Goal: Transaction & Acquisition: Purchase product/service

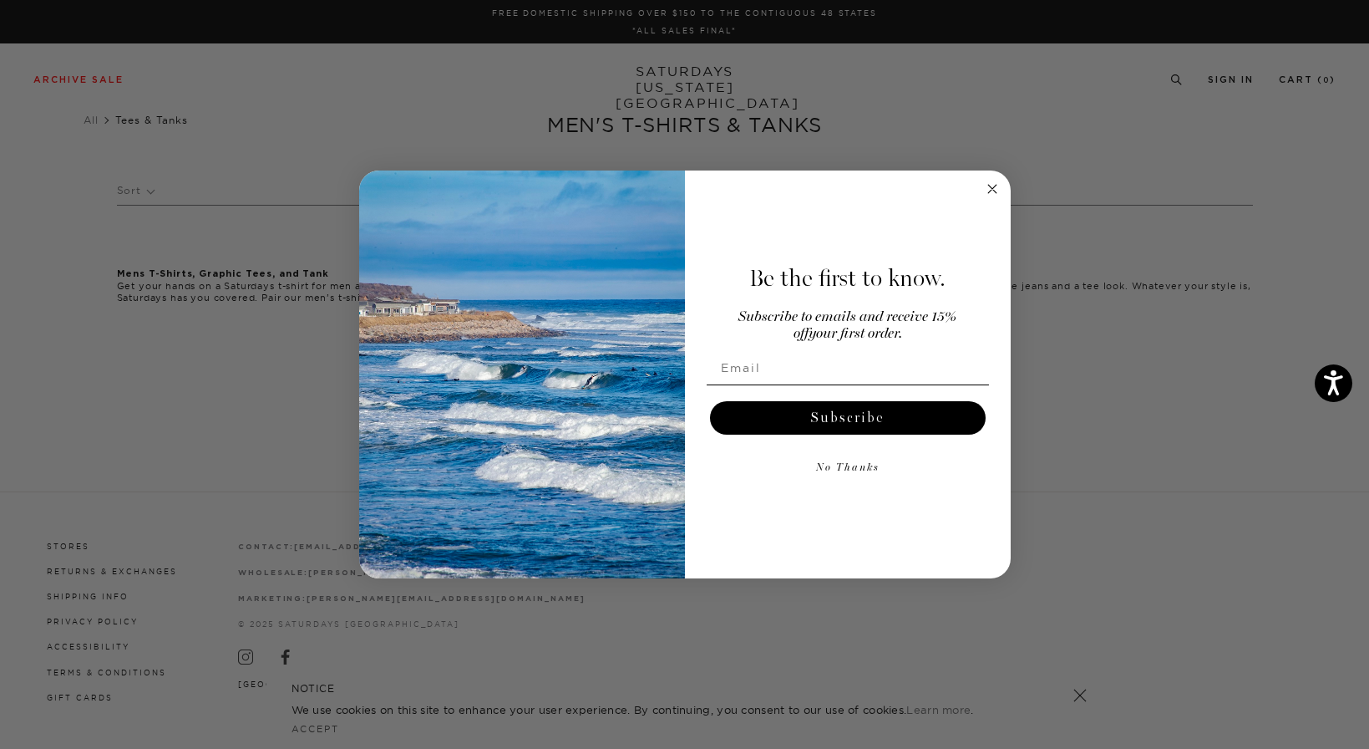
click at [986, 190] on circle "Close dialog" at bounding box center [991, 189] width 19 height 19
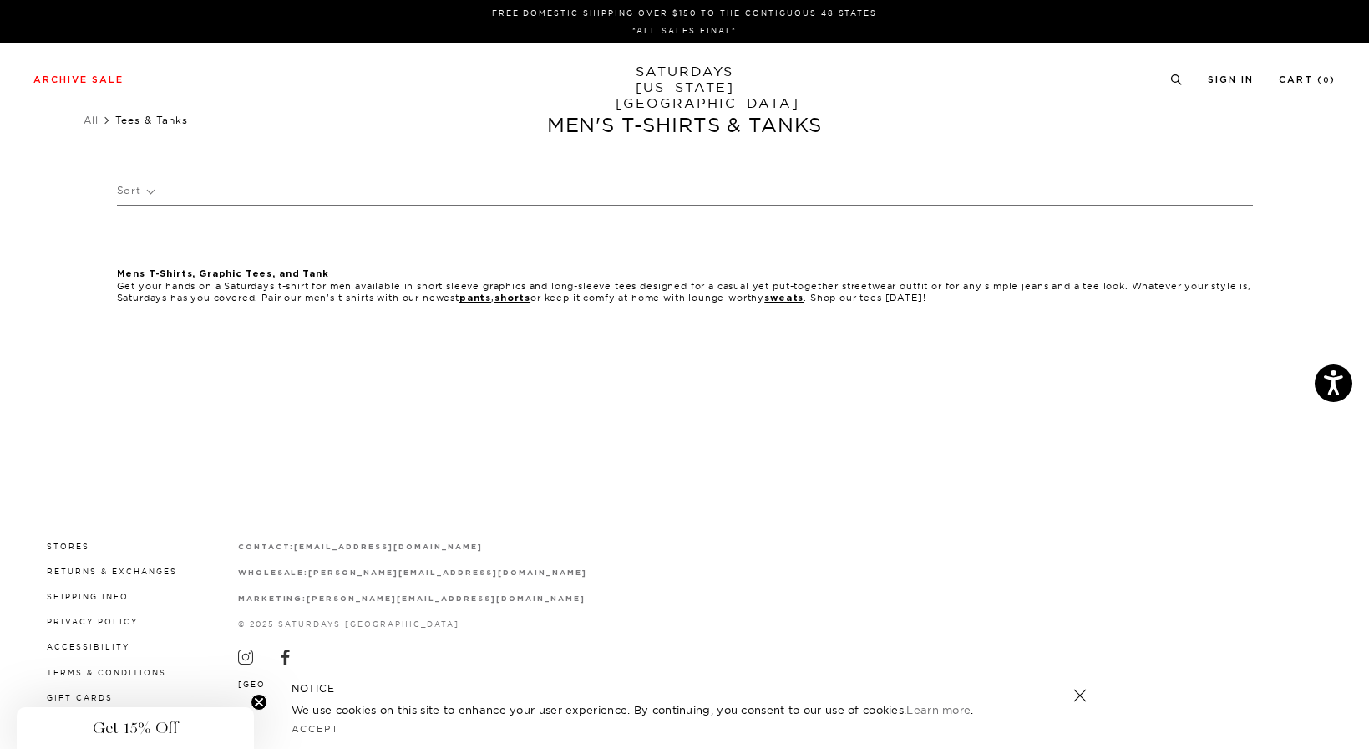
click at [690, 87] on link "SATURDAYS NEW YORK CITY" at bounding box center [685, 87] width 138 height 48
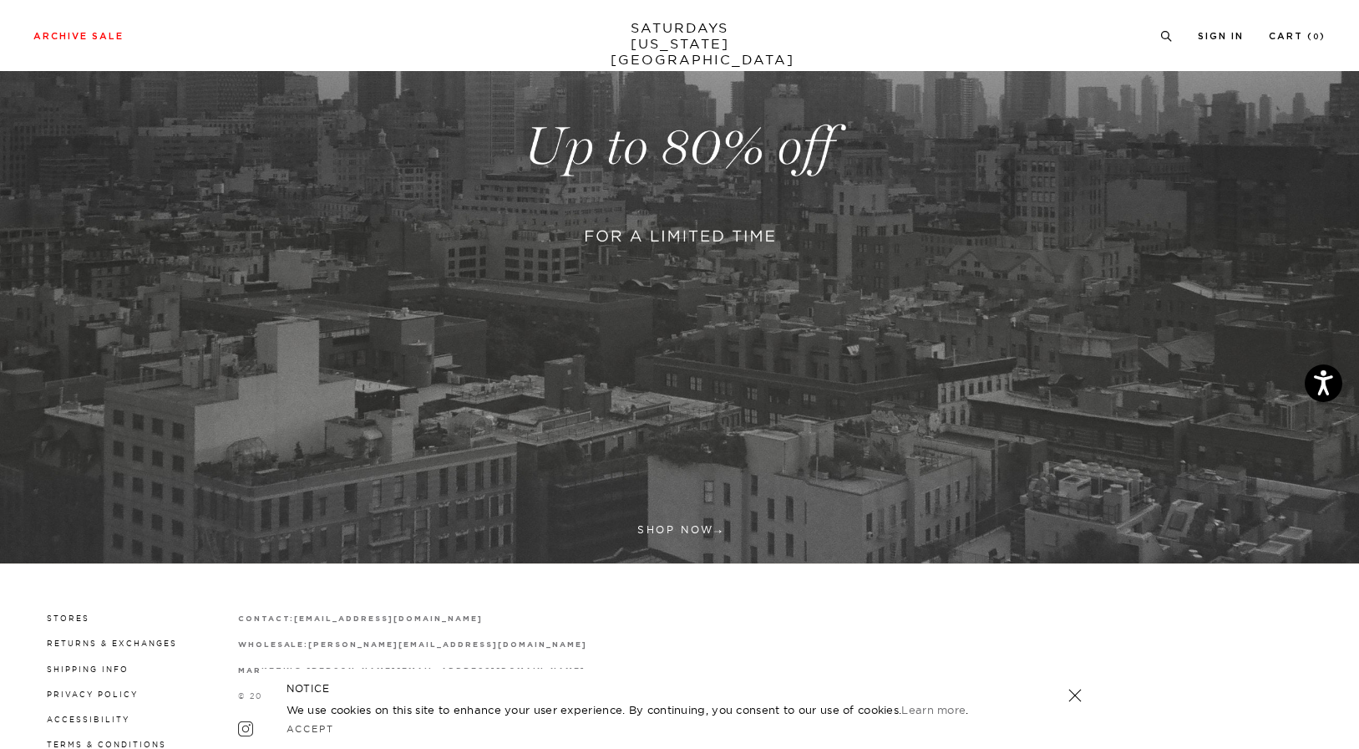
scroll to position [458, 0]
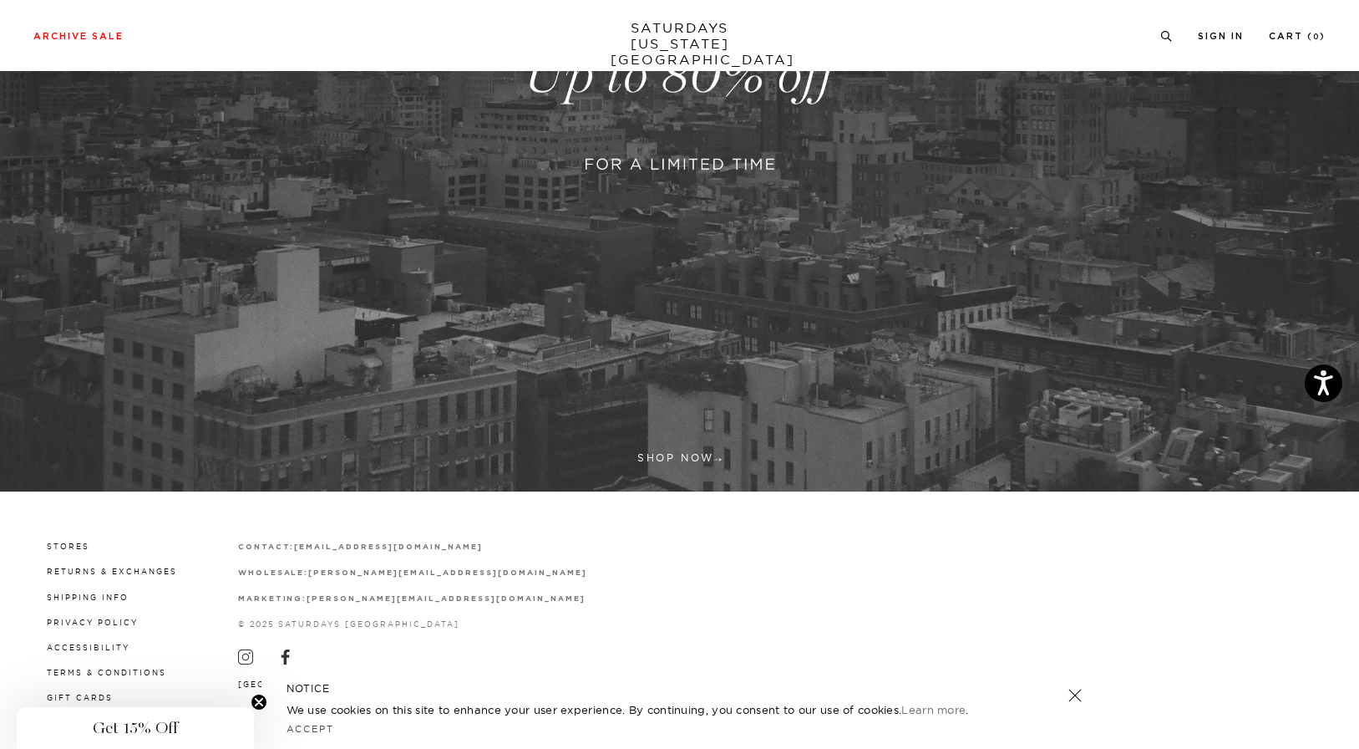
click at [711, 466] on link at bounding box center [679, 75] width 1359 height 832
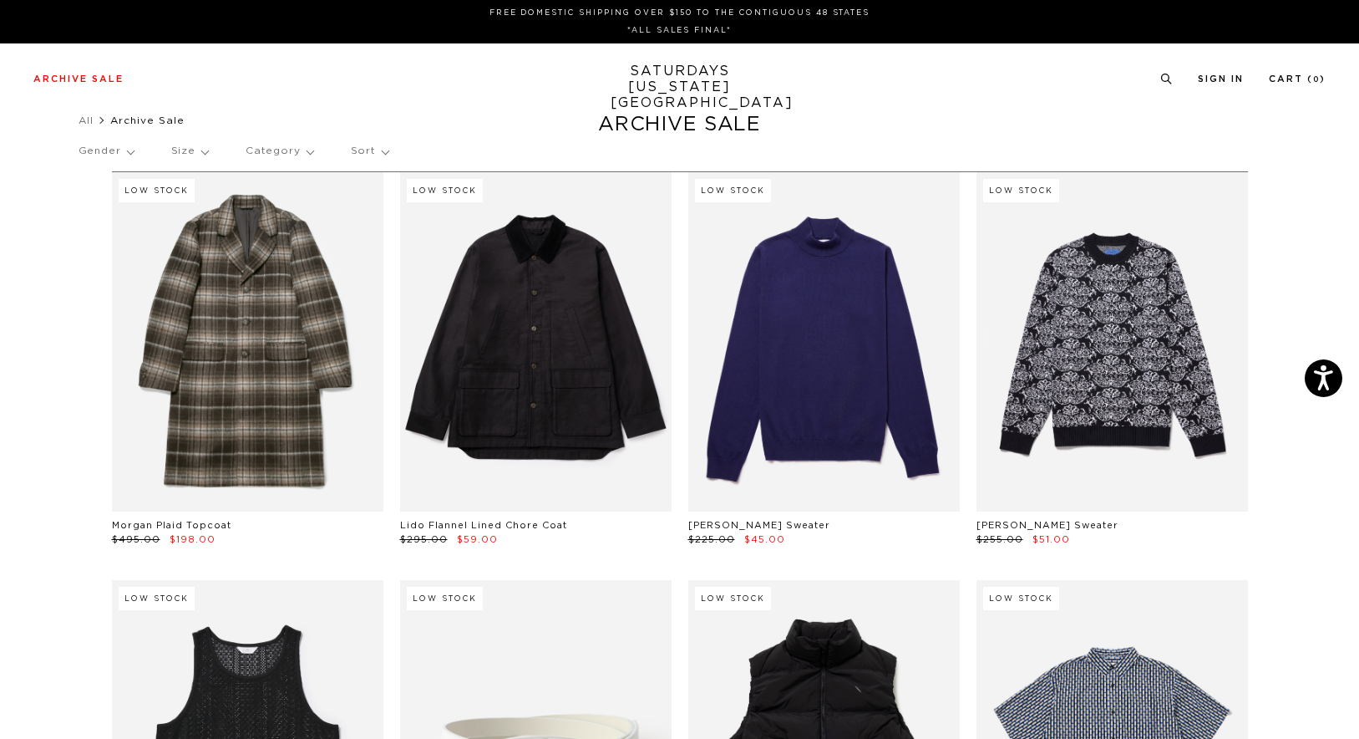
click at [134, 157] on p "Gender" at bounding box center [106, 151] width 55 height 38
click at [113, 210] on p "Mens" at bounding box center [129, 209] width 100 height 22
click at [89, 206] on p "Mens" at bounding box center [129, 209] width 100 height 22
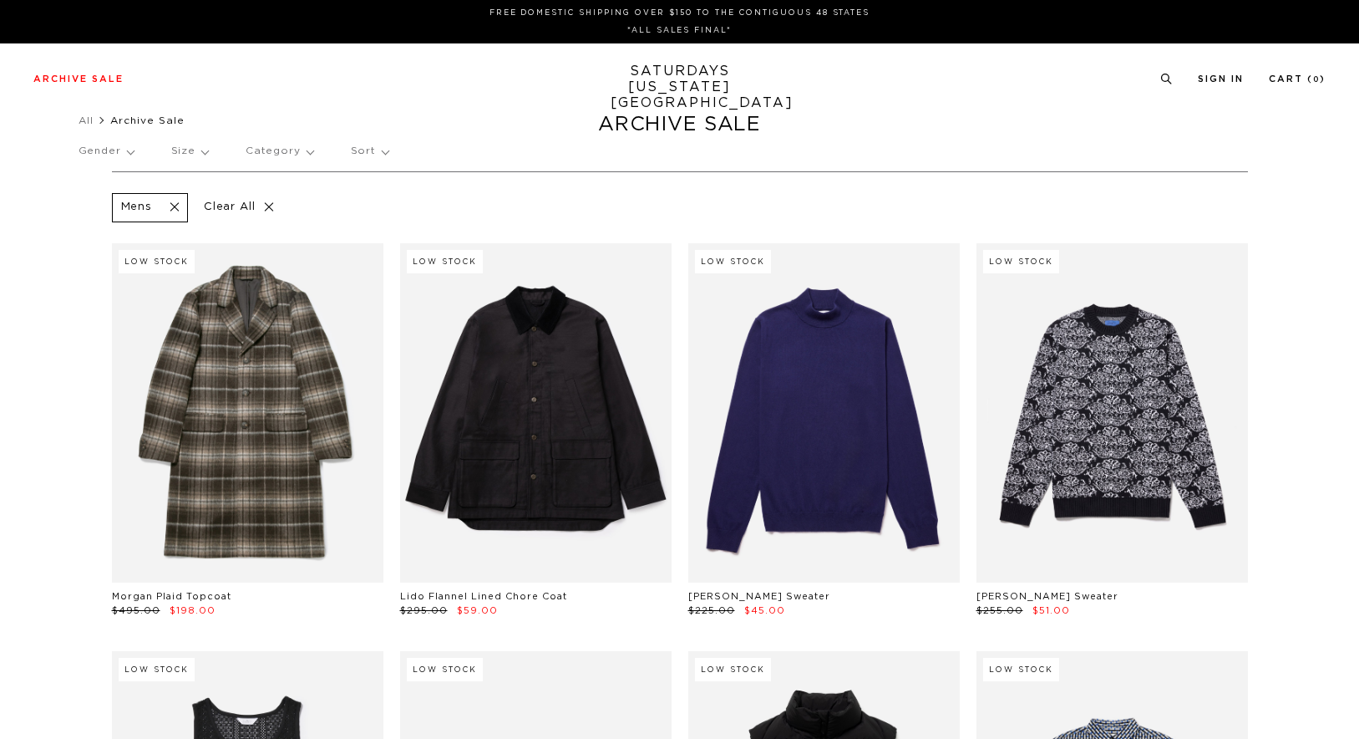
click at [203, 155] on p "Size" at bounding box center [189, 151] width 37 height 38
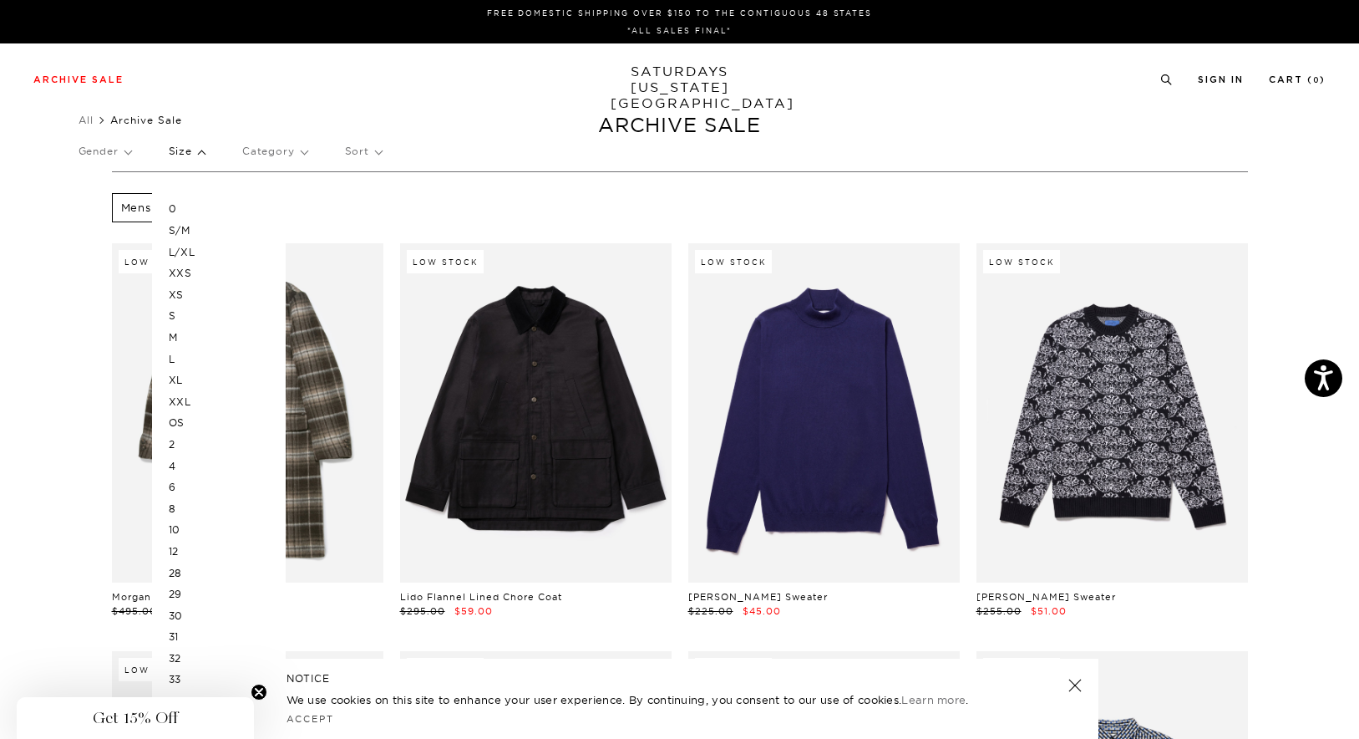
click at [181, 337] on p "M" at bounding box center [219, 338] width 100 height 22
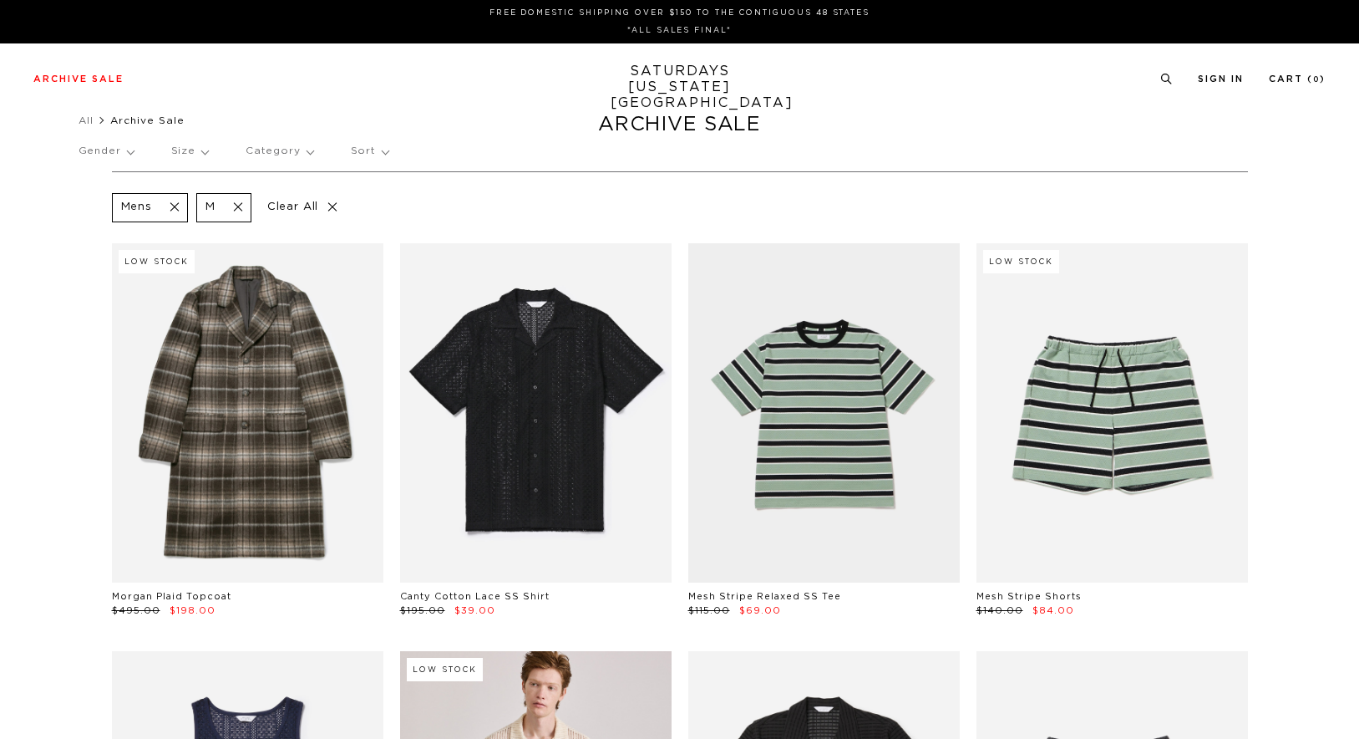
click at [276, 151] on p "Category" at bounding box center [280, 151] width 68 height 38
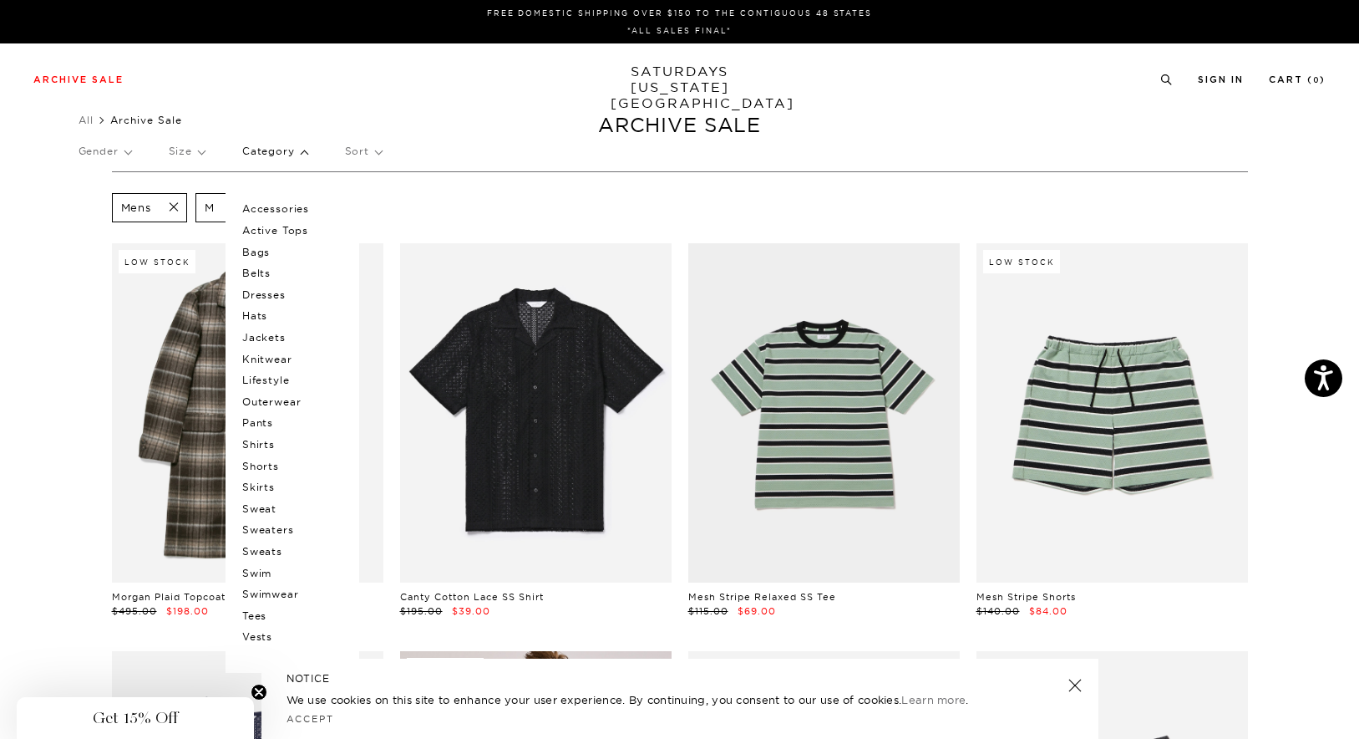
click at [264, 617] on p "Tees" at bounding box center [292, 616] width 100 height 22
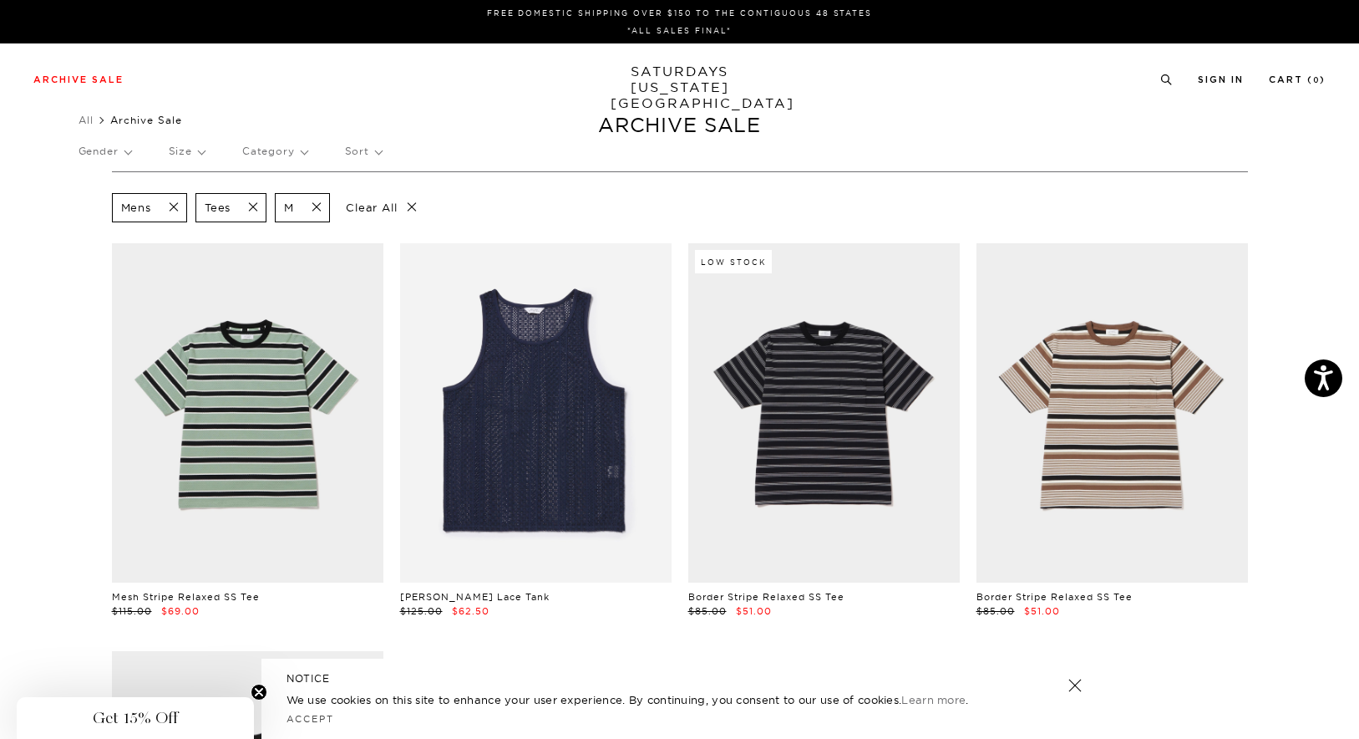
click at [251, 208] on span at bounding box center [248, 208] width 35 height 16
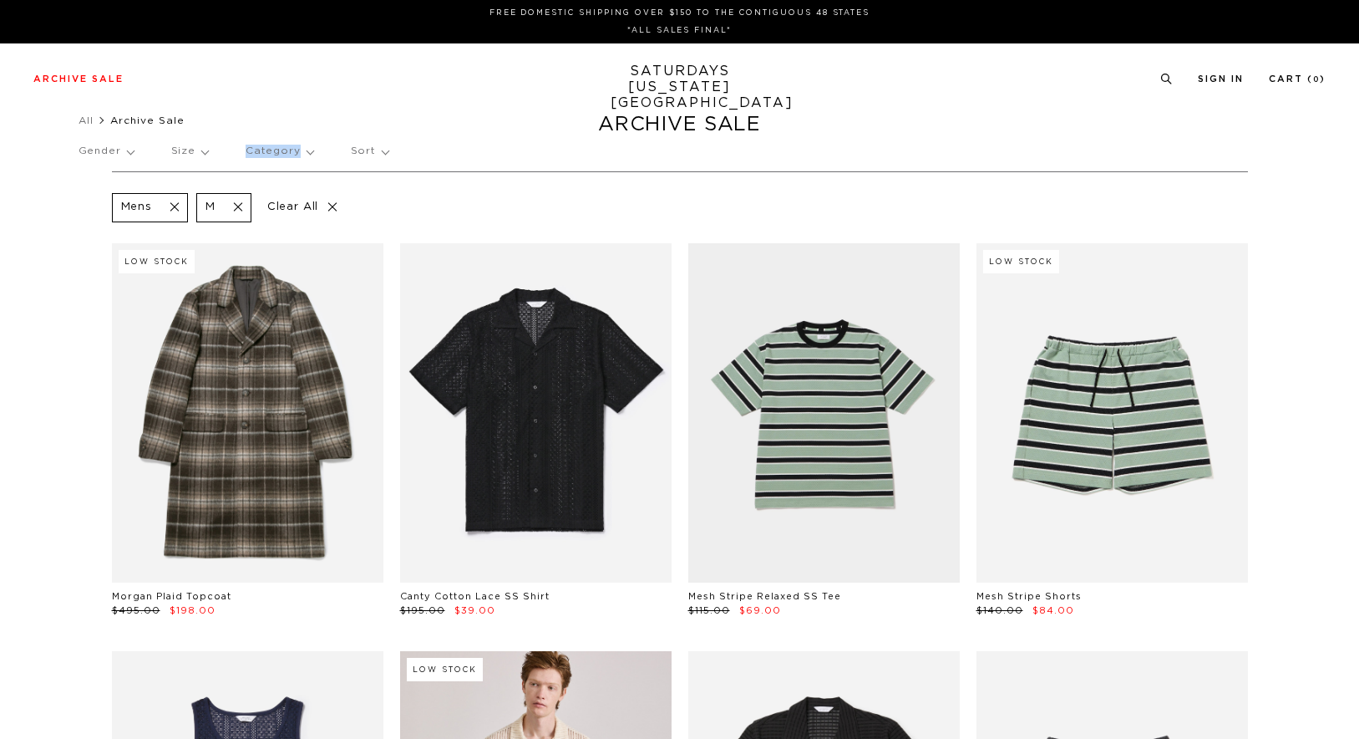
click at [289, 150] on p "Category" at bounding box center [280, 151] width 68 height 38
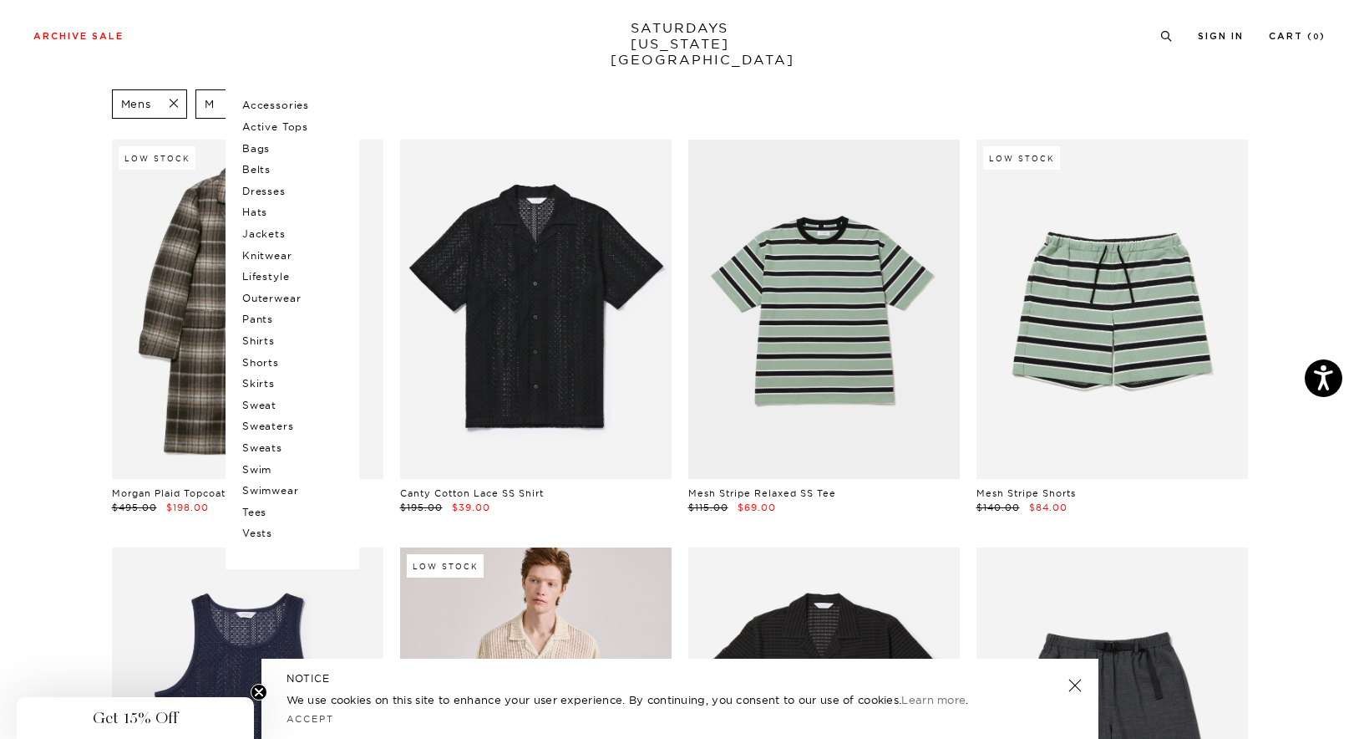
scroll to position [110, 0]
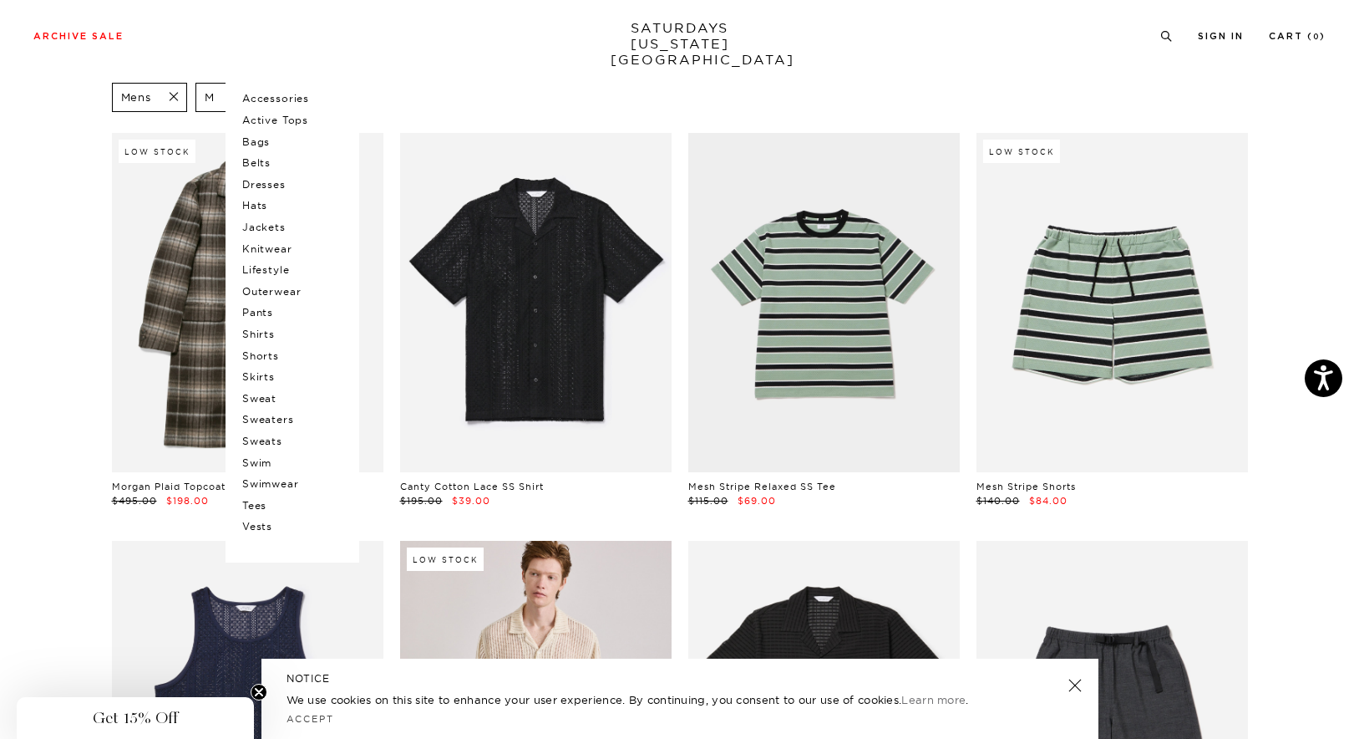
click at [269, 333] on p "Shirts" at bounding box center [292, 334] width 100 height 22
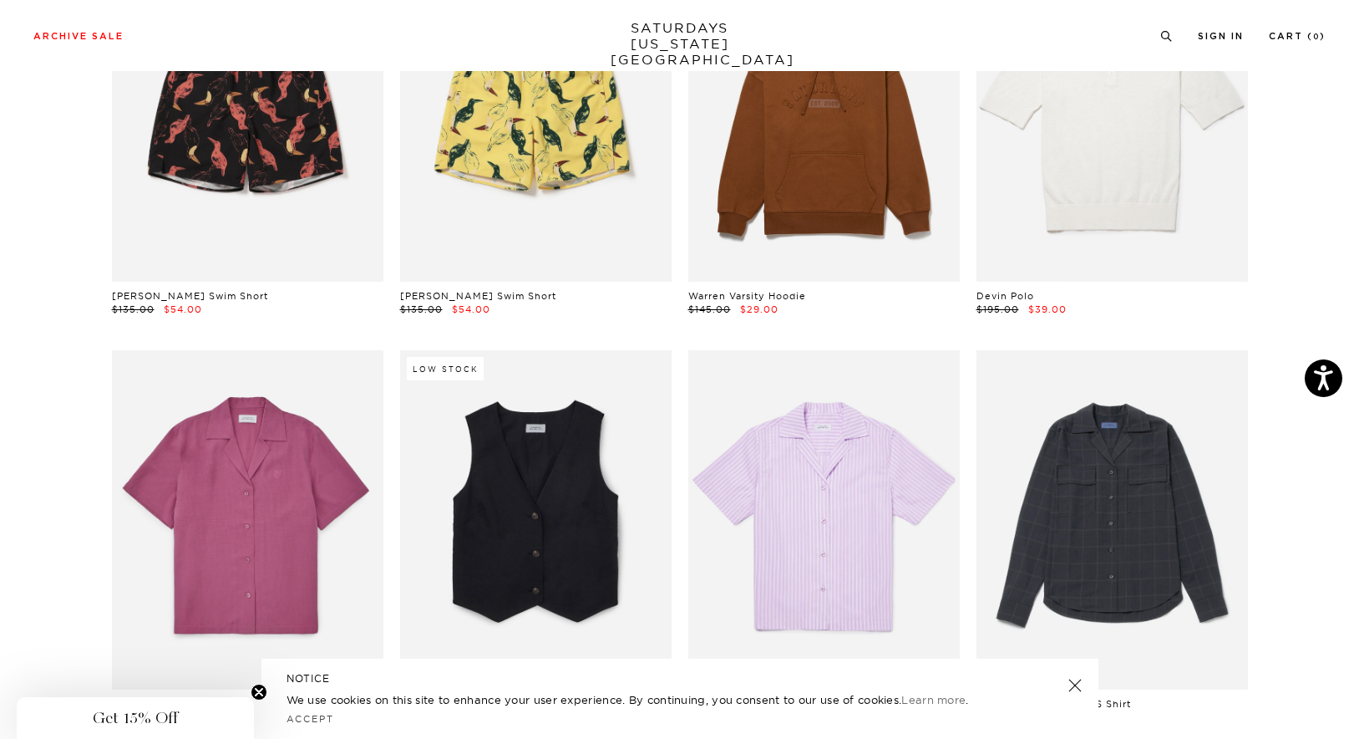
scroll to position [2145, 0]
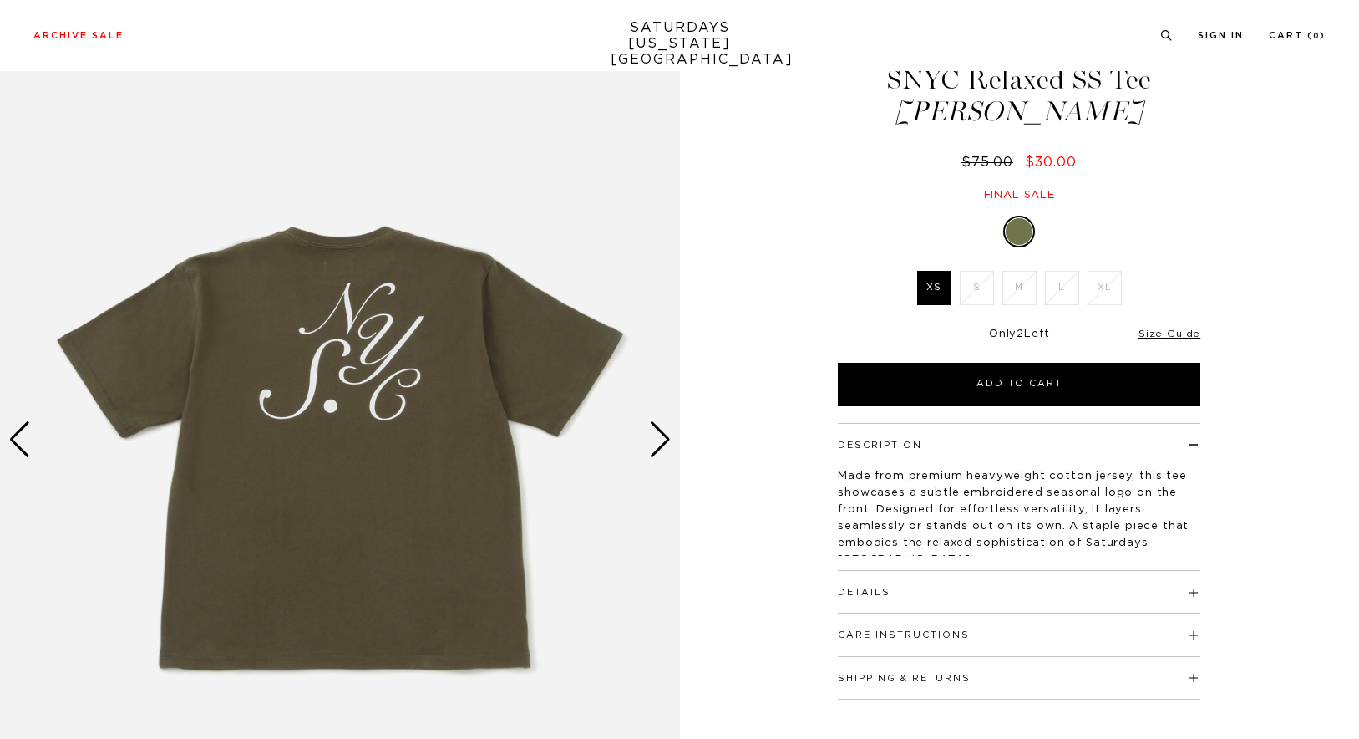
scroll to position [71, 0]
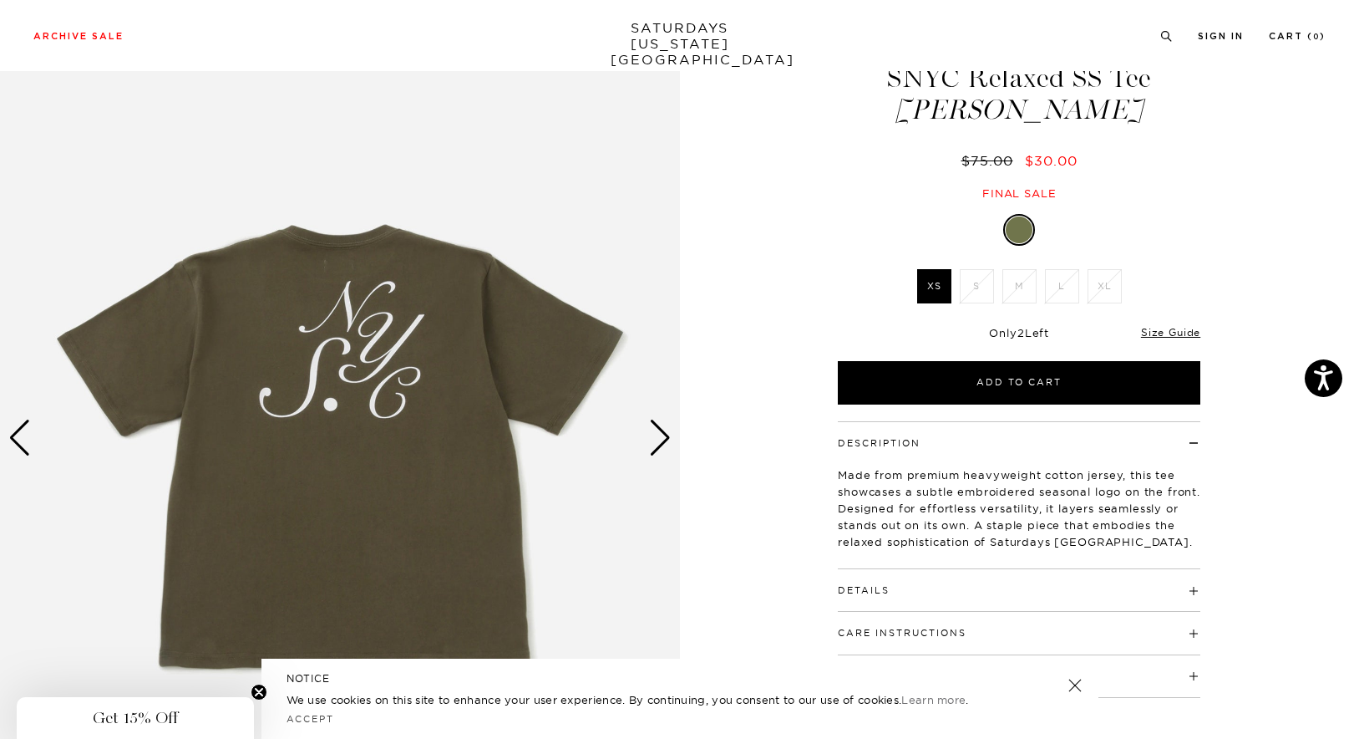
click at [667, 446] on div "Next slide" at bounding box center [660, 437] width 23 height 37
